Goal: Find specific page/section: Find specific page/section

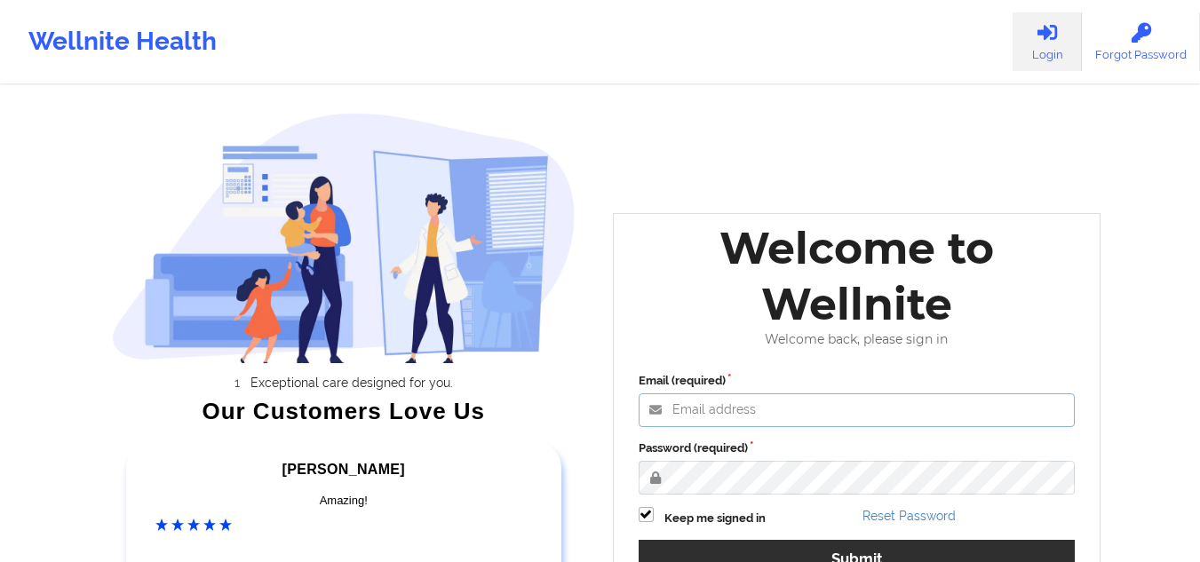
type input "[EMAIL_ADDRESS][DOMAIN_NAME]"
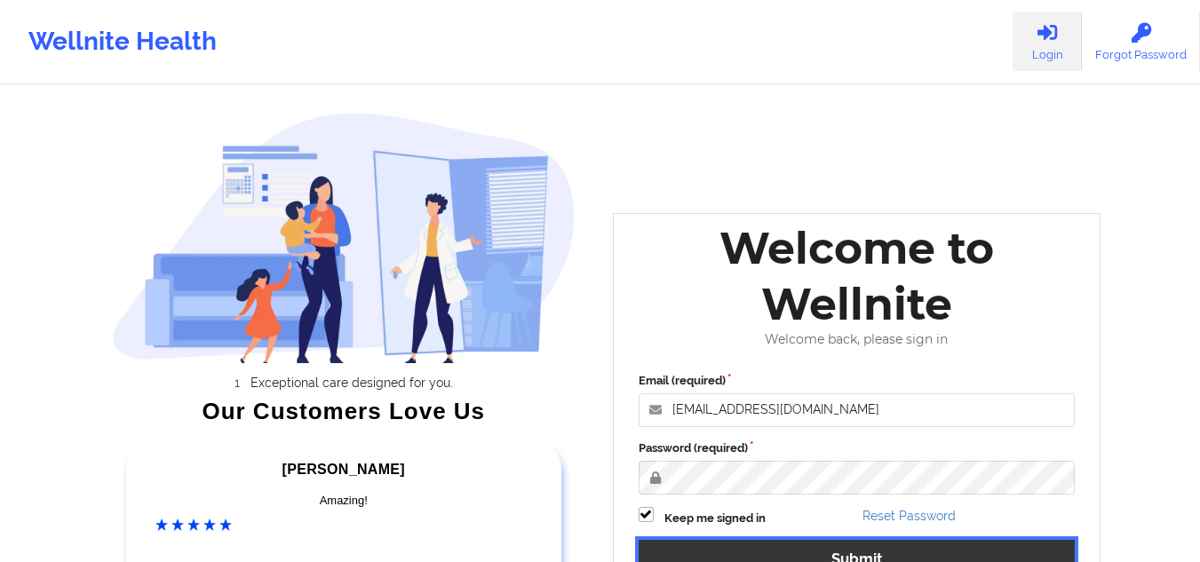
click at [846, 547] on button "Submit" at bounding box center [857, 559] width 437 height 38
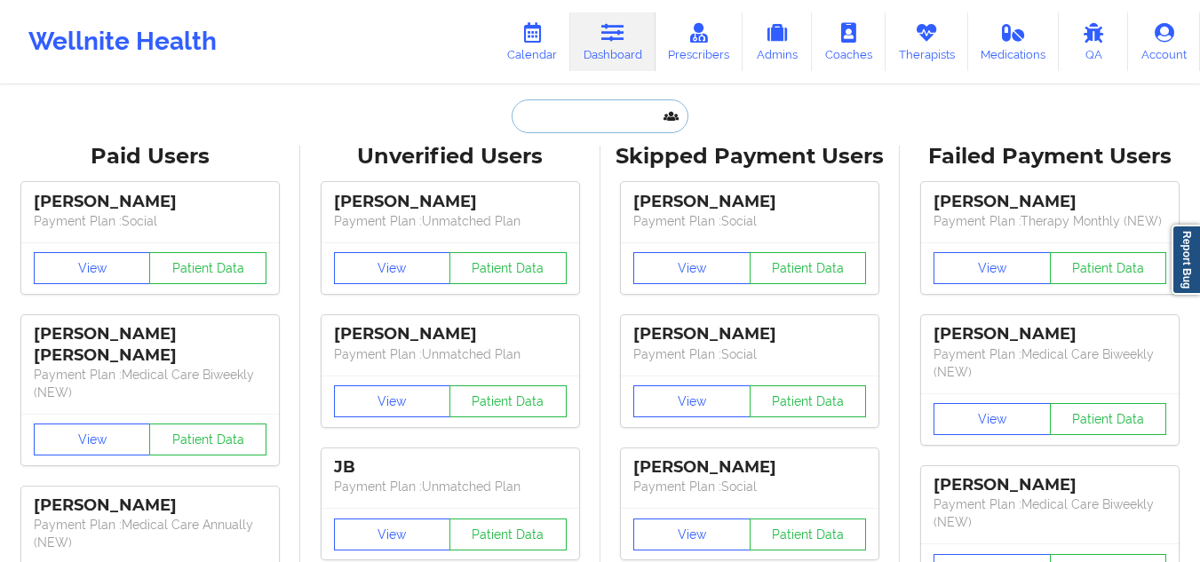
click at [570, 101] on input "text" at bounding box center [600, 116] width 176 height 34
paste input "[PERSON_NAME]"
type input "[PERSON_NAME]"
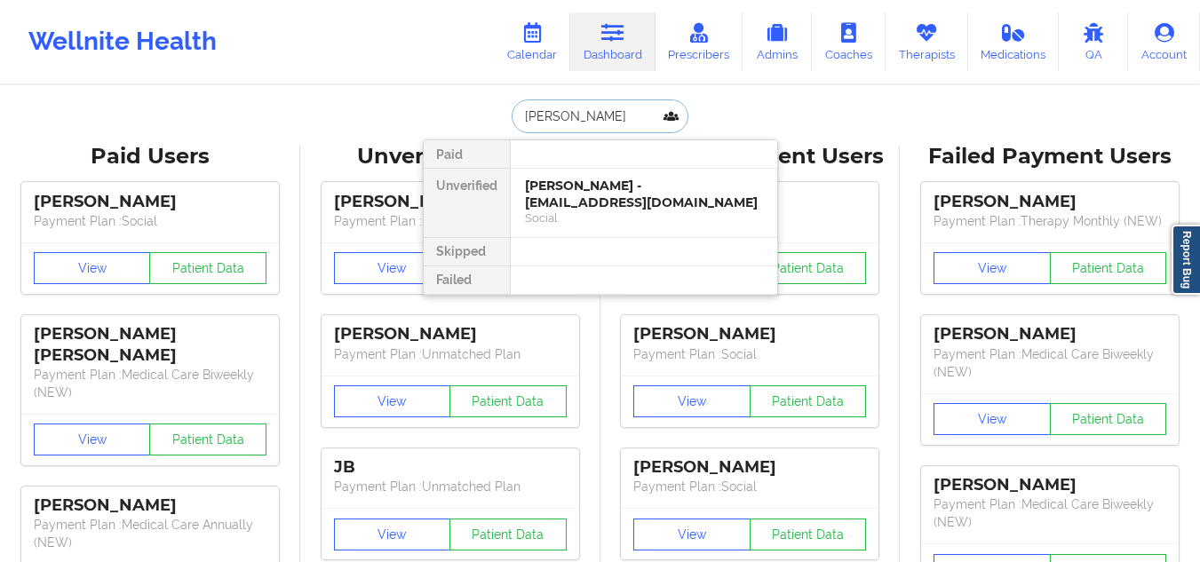
click at [553, 188] on div "[PERSON_NAME] - [EMAIL_ADDRESS][DOMAIN_NAME]" at bounding box center [644, 194] width 238 height 33
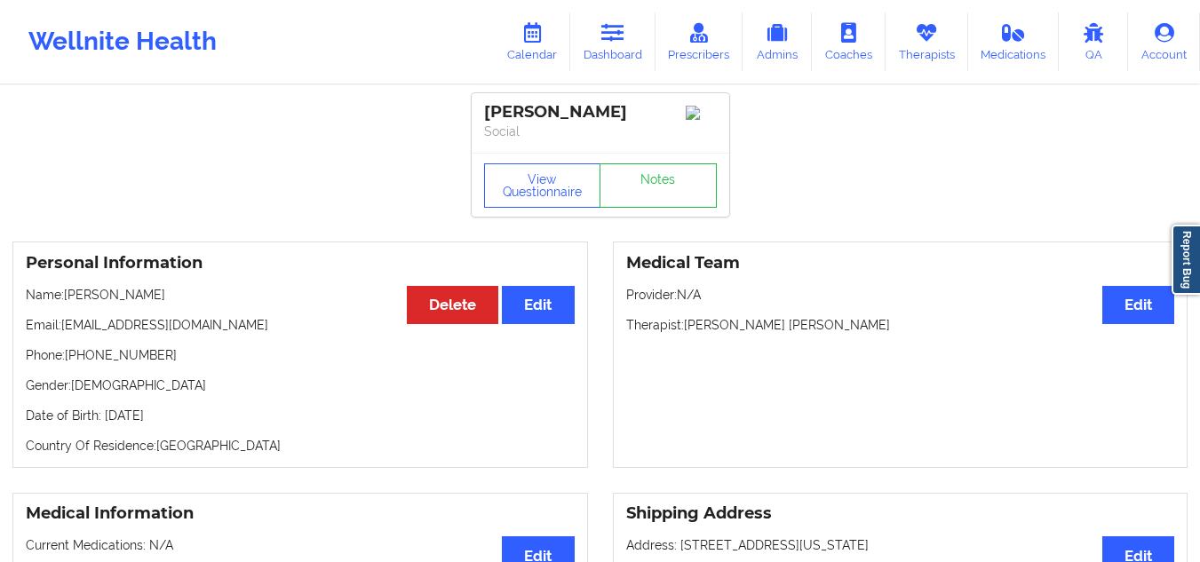
scroll to position [134, 0]
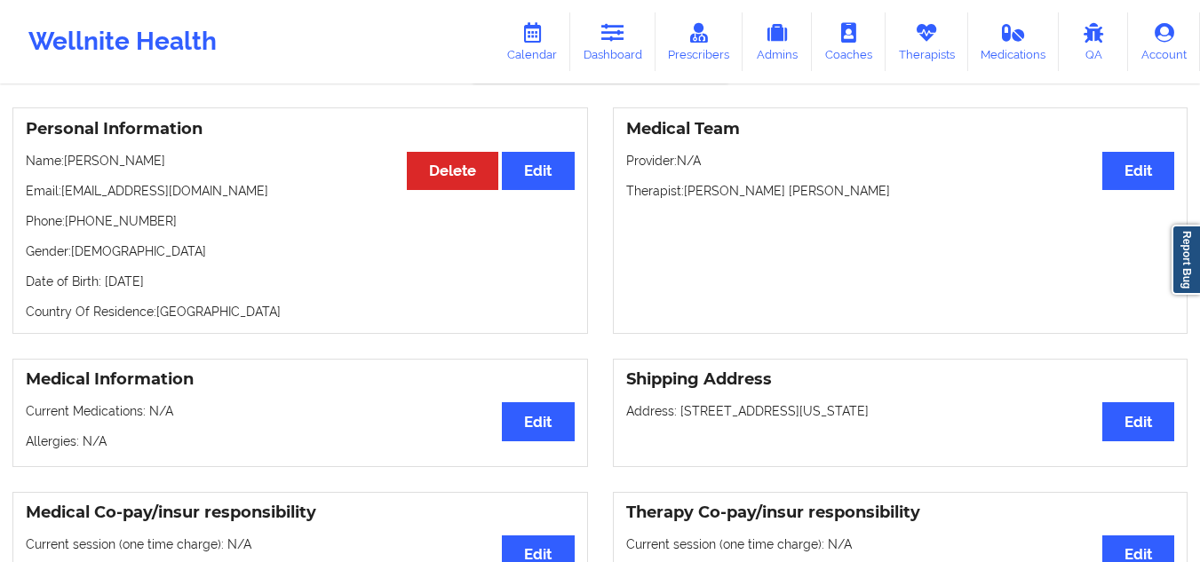
drag, startPoint x: 820, startPoint y: 203, endPoint x: 703, endPoint y: 194, distance: 117.7
drag, startPoint x: 703, startPoint y: 194, endPoint x: 672, endPoint y: 228, distance: 46.0
click at [672, 228] on div "Medical Team Edit Provider: N/A Therapist: [PERSON_NAME] [PERSON_NAME]" at bounding box center [901, 220] width 576 height 227
drag, startPoint x: 815, startPoint y: 197, endPoint x: 684, endPoint y: 195, distance: 130.6
click at [684, 195] on p "Therapist: [PERSON_NAME] [PERSON_NAME]" at bounding box center [900, 191] width 549 height 18
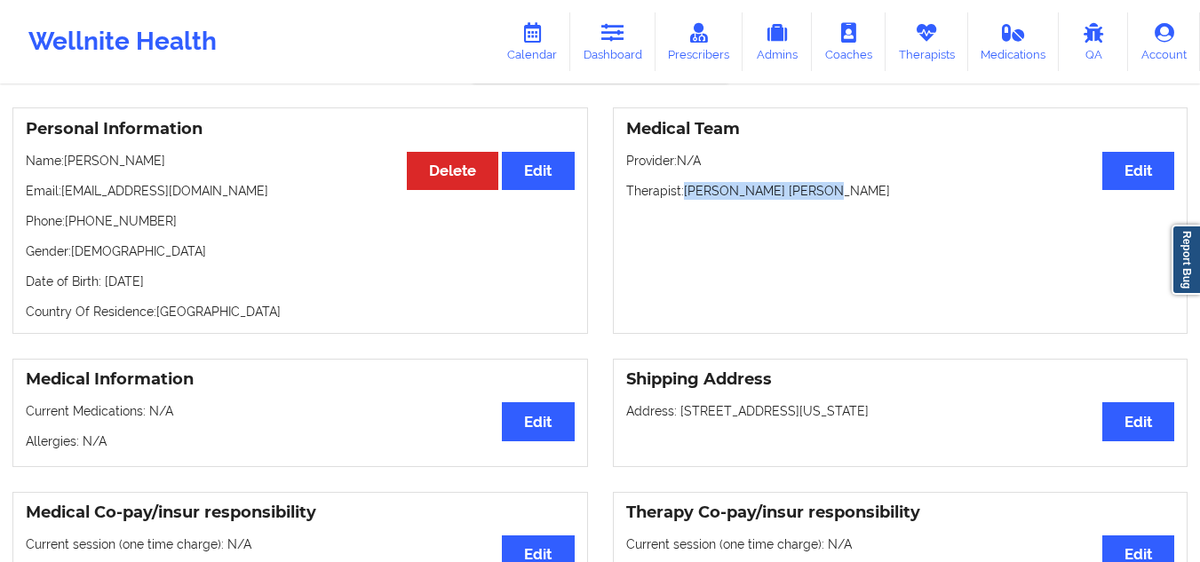
copy p "[PERSON_NAME] [PERSON_NAME]"
click at [546, 63] on link "Calendar" at bounding box center [532, 41] width 76 height 59
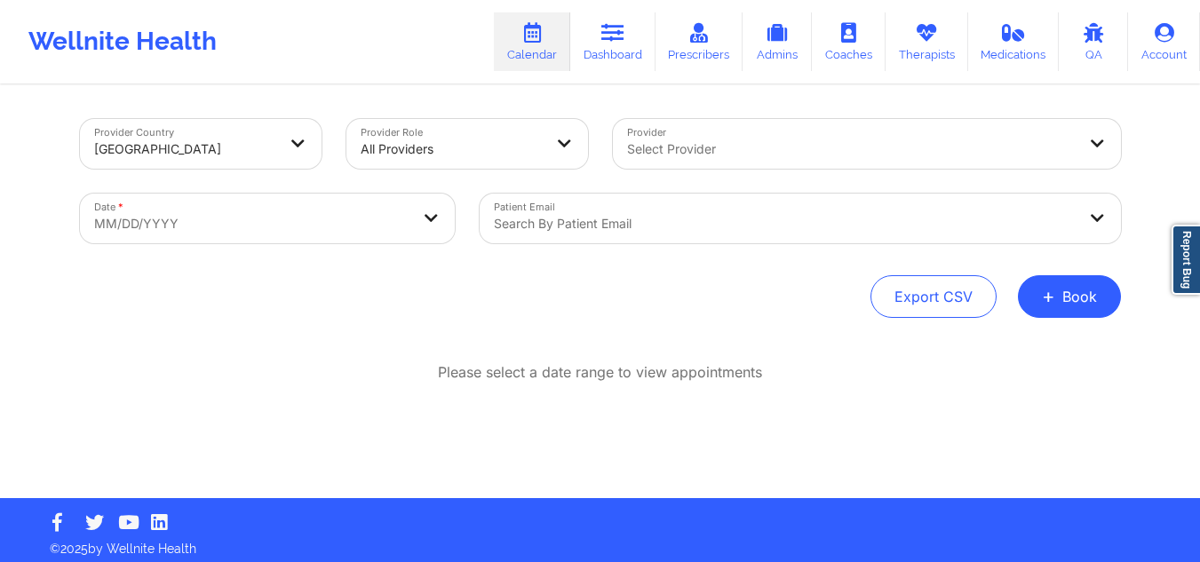
click at [807, 150] on div at bounding box center [851, 149] width 449 height 21
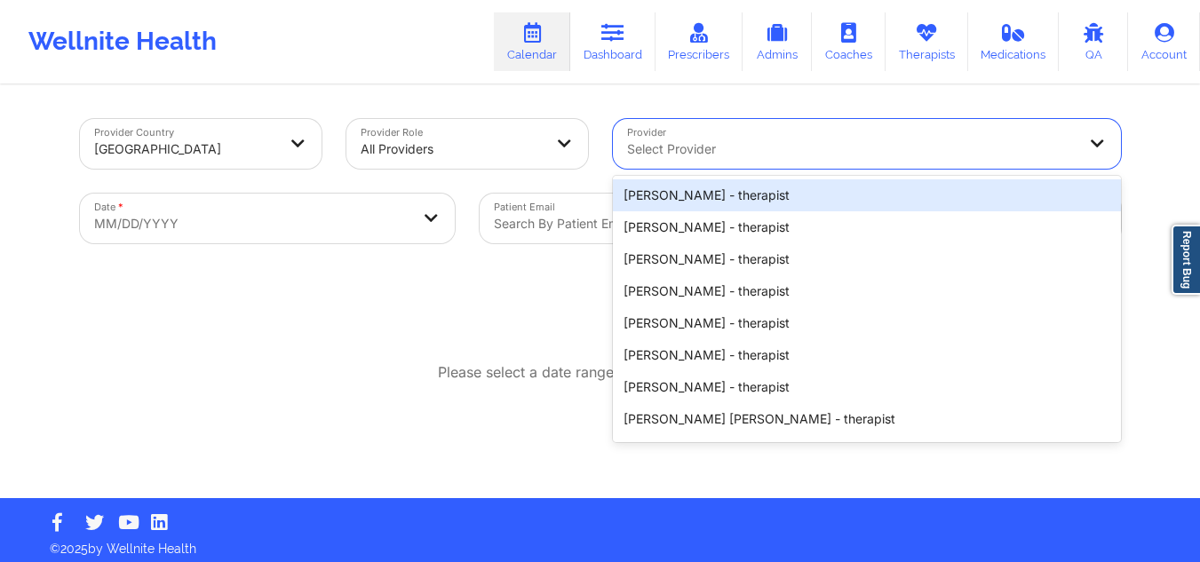
paste input "[PERSON_NAME] [PERSON_NAME]"
type input "[PERSON_NAME] [PERSON_NAME]"
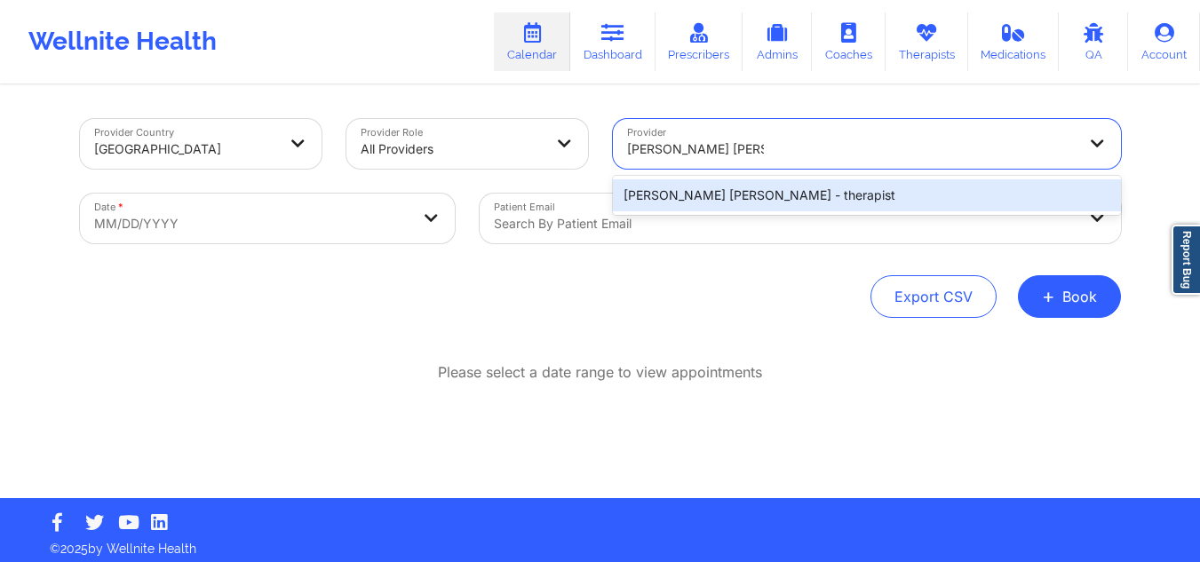
click at [751, 192] on div "[PERSON_NAME] [PERSON_NAME] - therapist" at bounding box center [867, 195] width 508 height 32
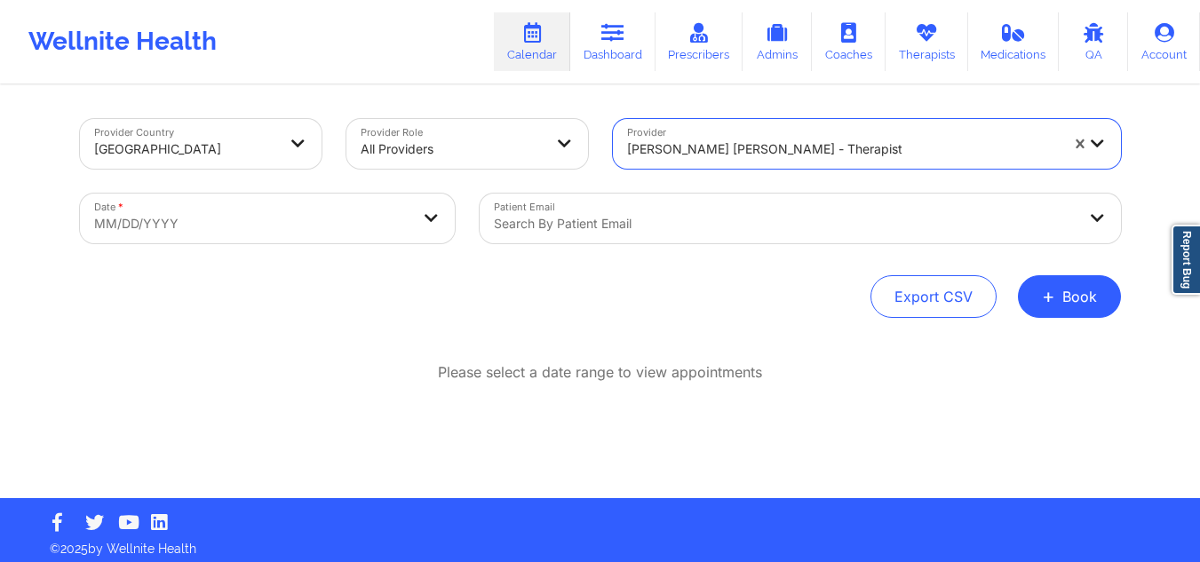
select select "2025-8"
select select "2025-9"
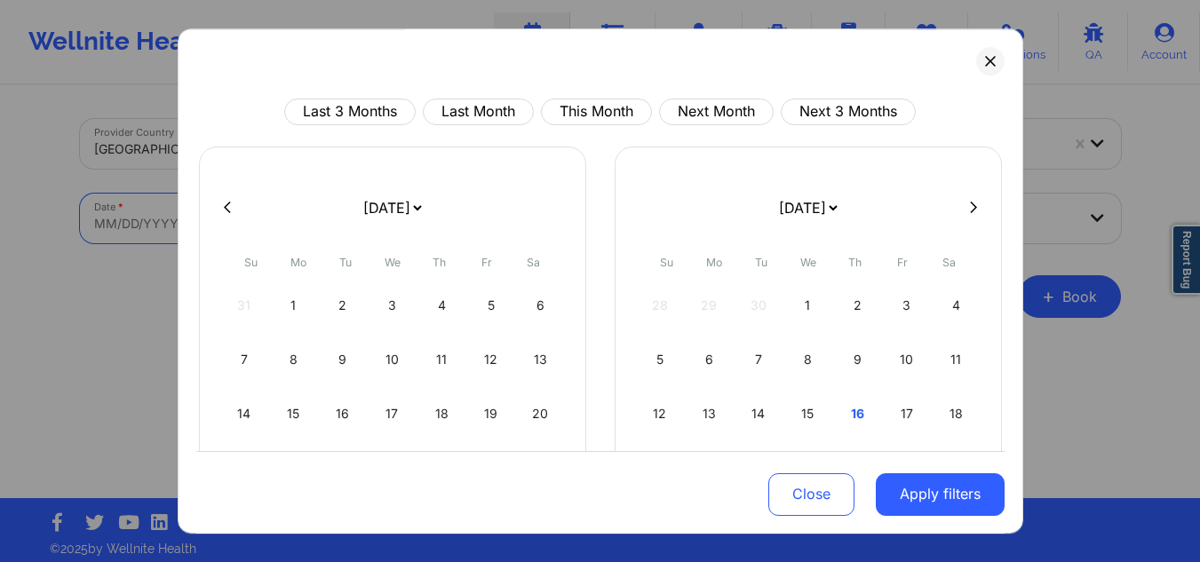
click at [245, 232] on body "Wellnite Health Calendar Dashboard Prescribers Admins Coaches Therapists Medica…" at bounding box center [600, 281] width 1200 height 562
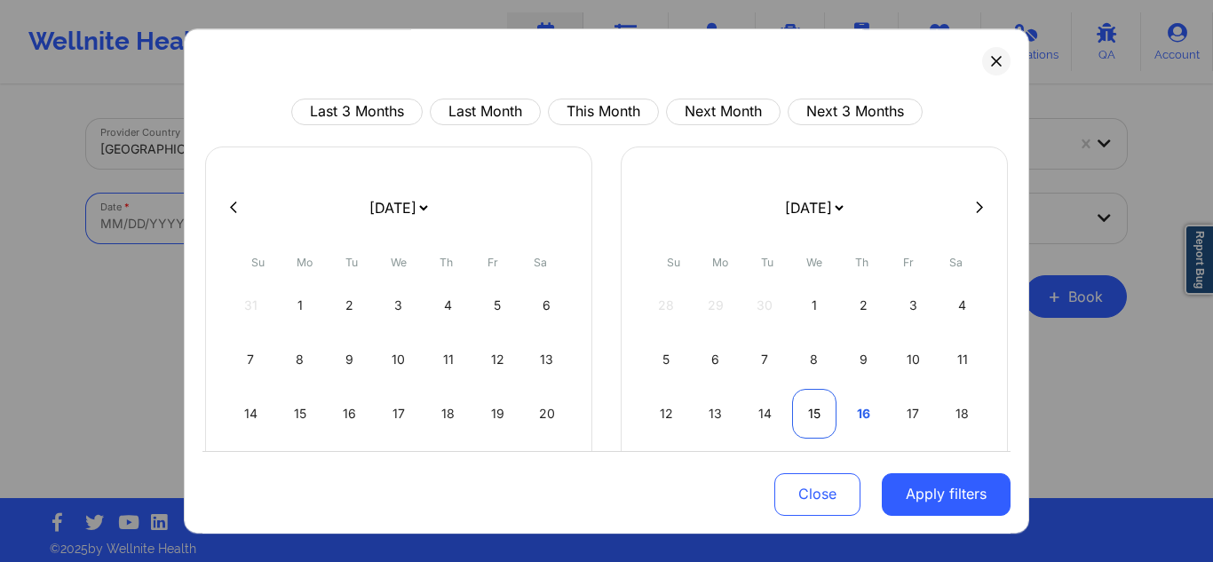
click at [808, 417] on div "15" at bounding box center [814, 414] width 45 height 50
select select "2025-9"
select select "2025-10"
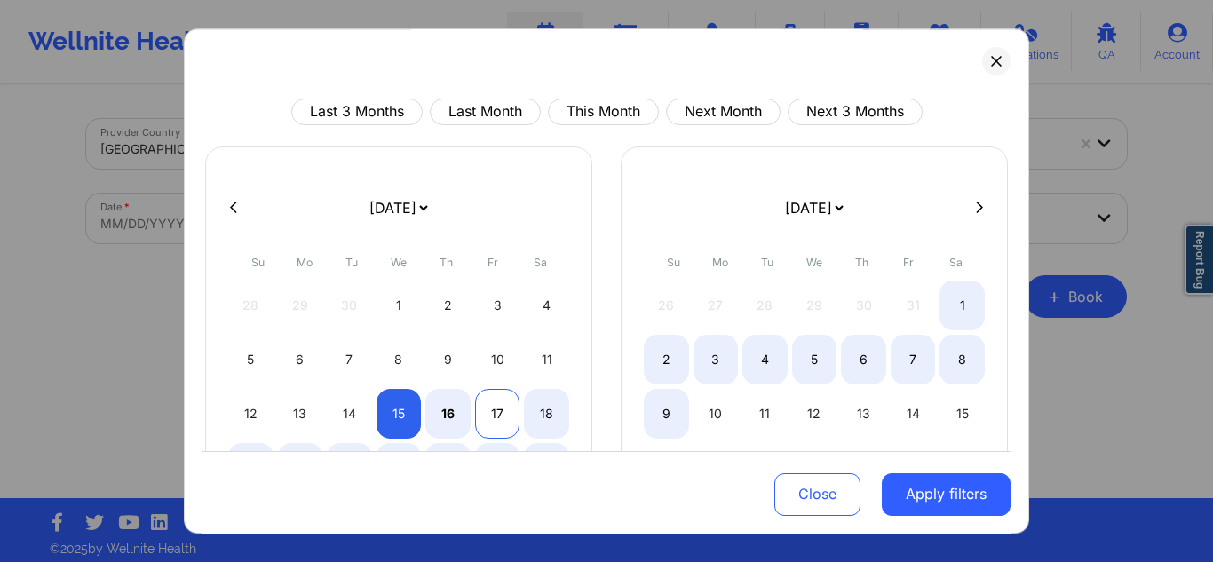
select select "2025-9"
select select "2025-10"
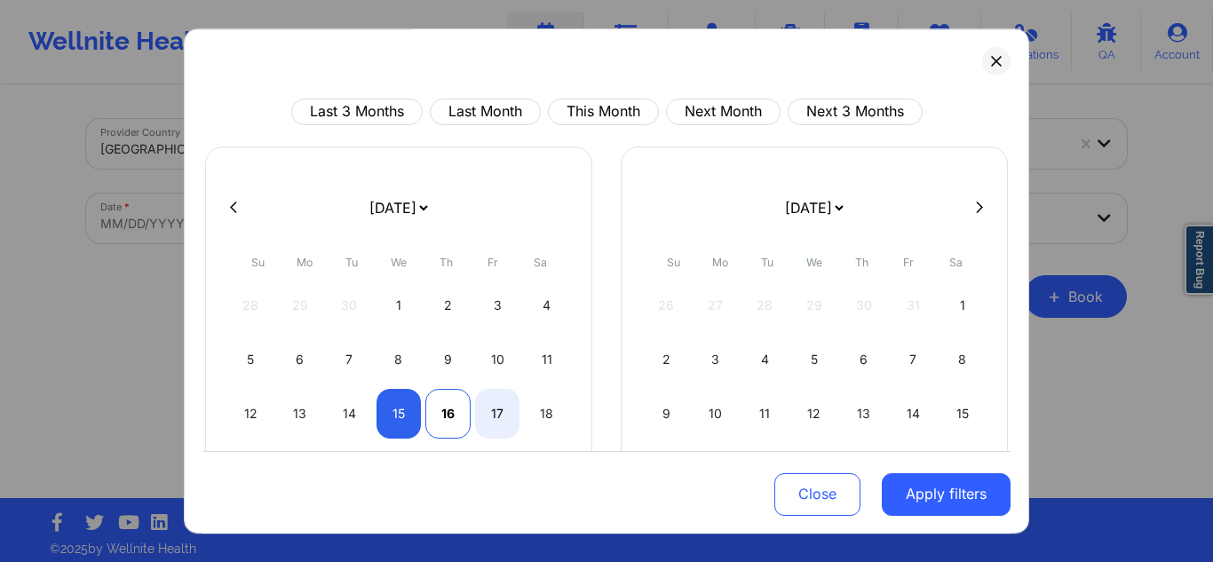
select select "2025-9"
select select "2025-10"
click at [453, 407] on div "16" at bounding box center [447, 414] width 45 height 50
select select "2025-9"
select select "2025-10"
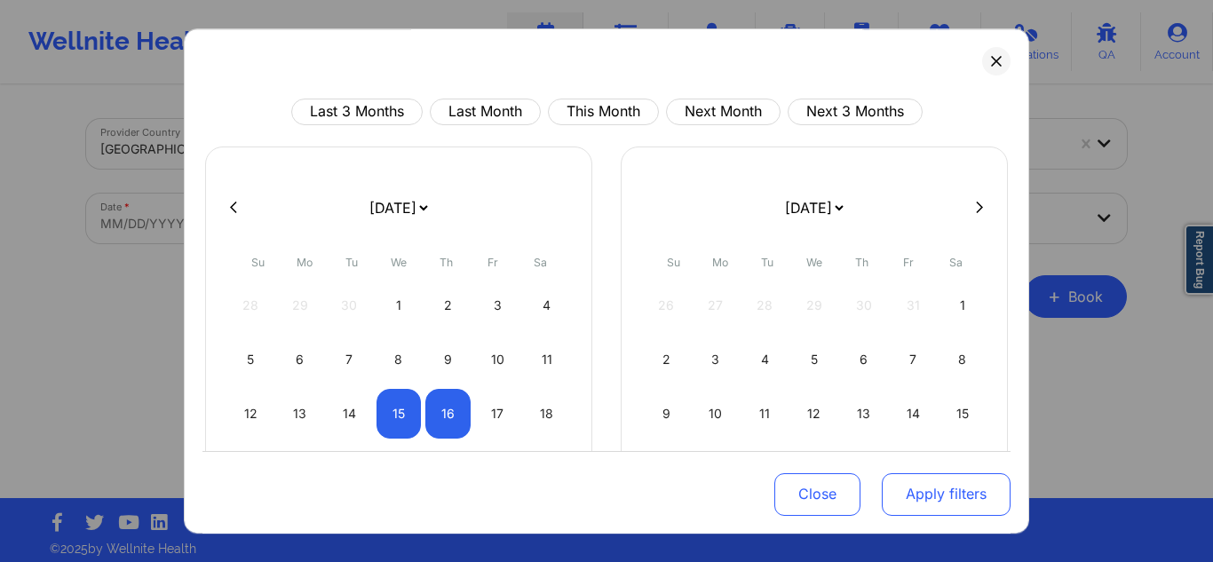
click at [918, 498] on button "Apply filters" at bounding box center [946, 494] width 129 height 43
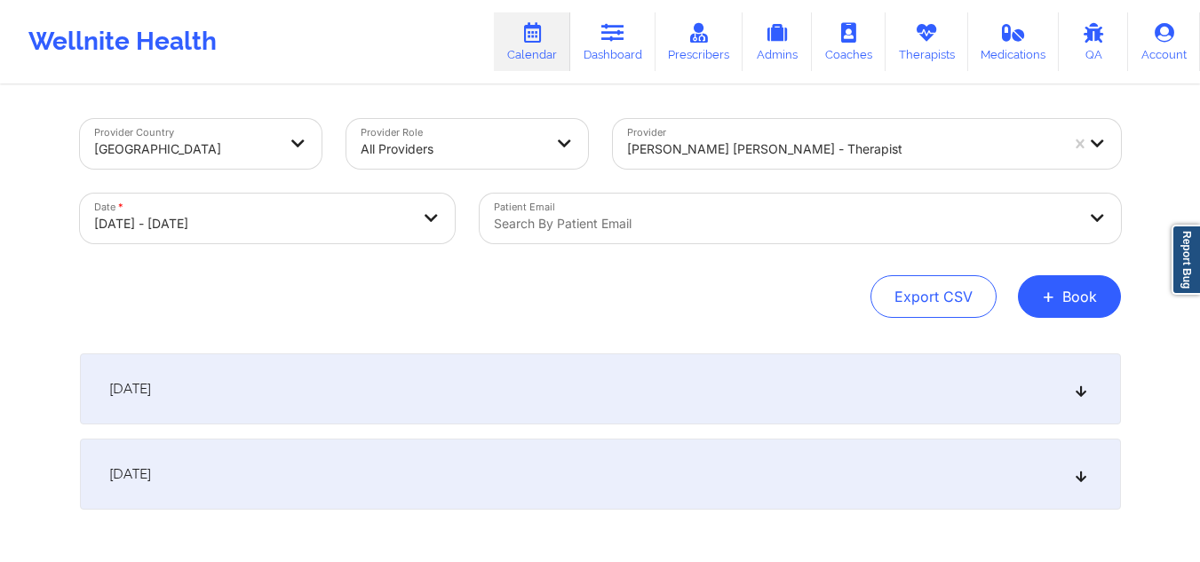
click at [1077, 387] on icon at bounding box center [1080, 389] width 15 height 12
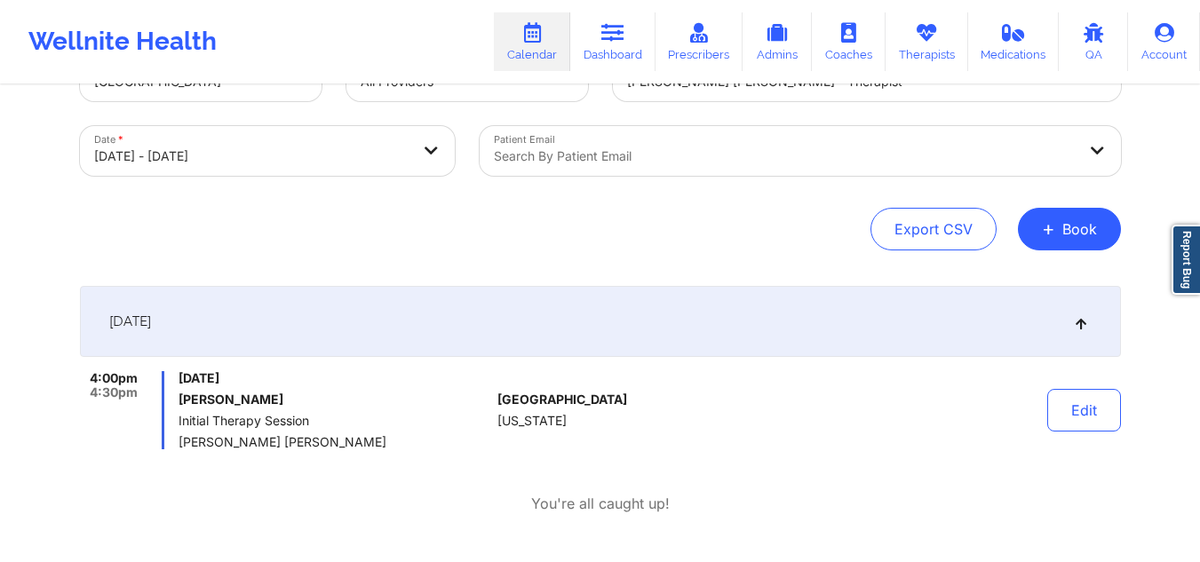
scroll to position [80, 0]
